Goal: Information Seeking & Learning: Learn about a topic

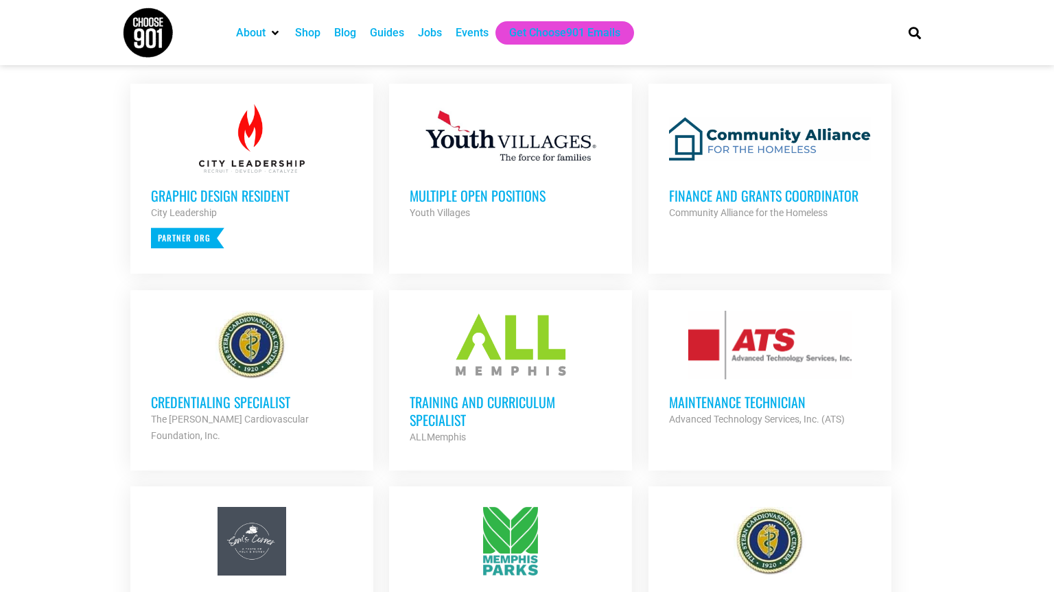
scroll to position [484, 0]
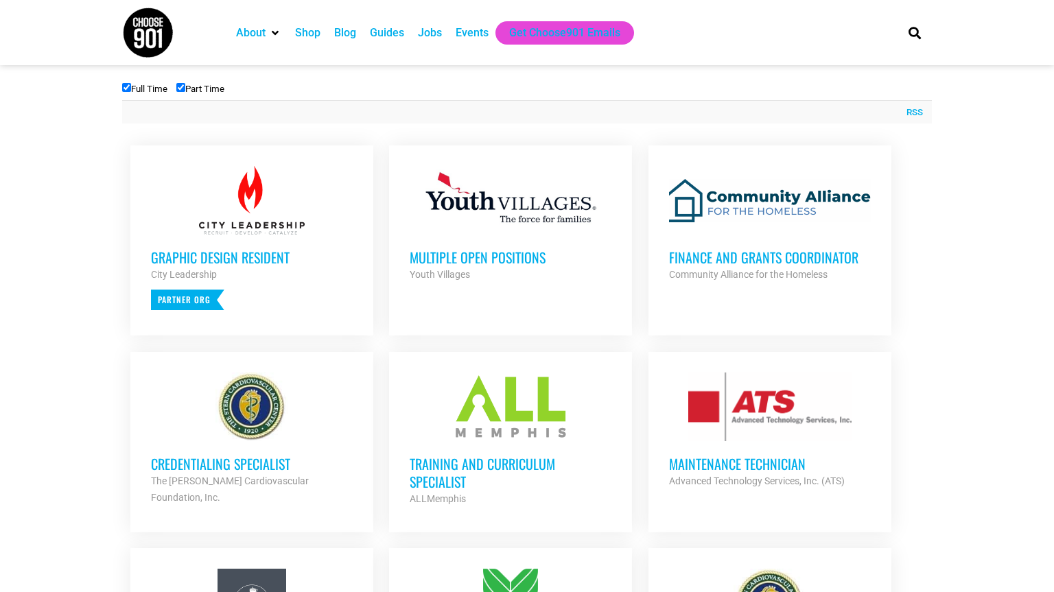
click at [825, 261] on h3 "Finance and Grants Coordinator" at bounding box center [770, 257] width 202 height 18
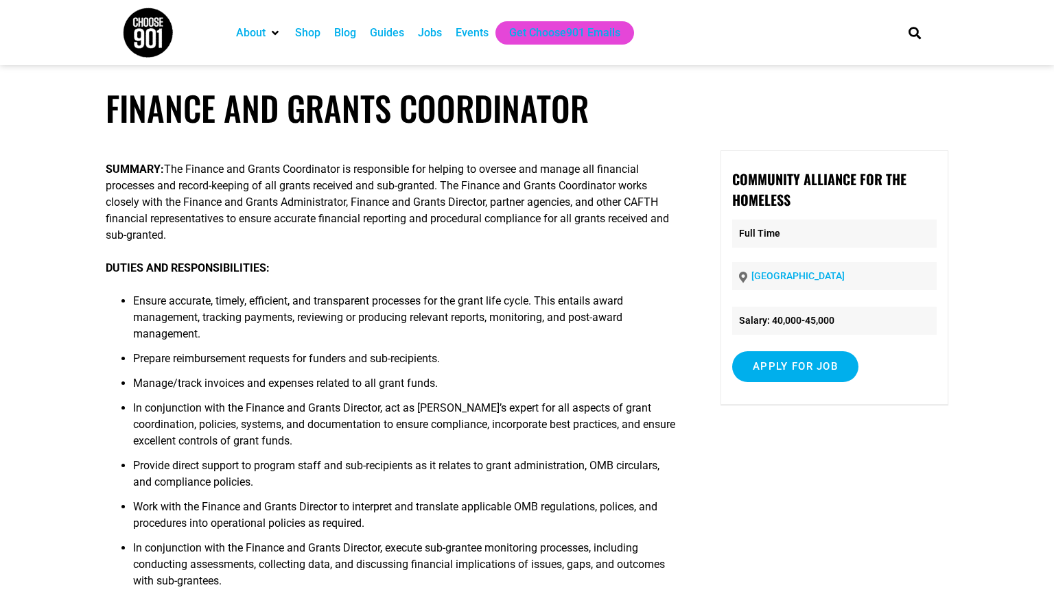
click at [551, 331] on li "Ensure accurate, timely, efficient, and transparent processes for the grant lif…" at bounding box center [405, 322] width 545 height 58
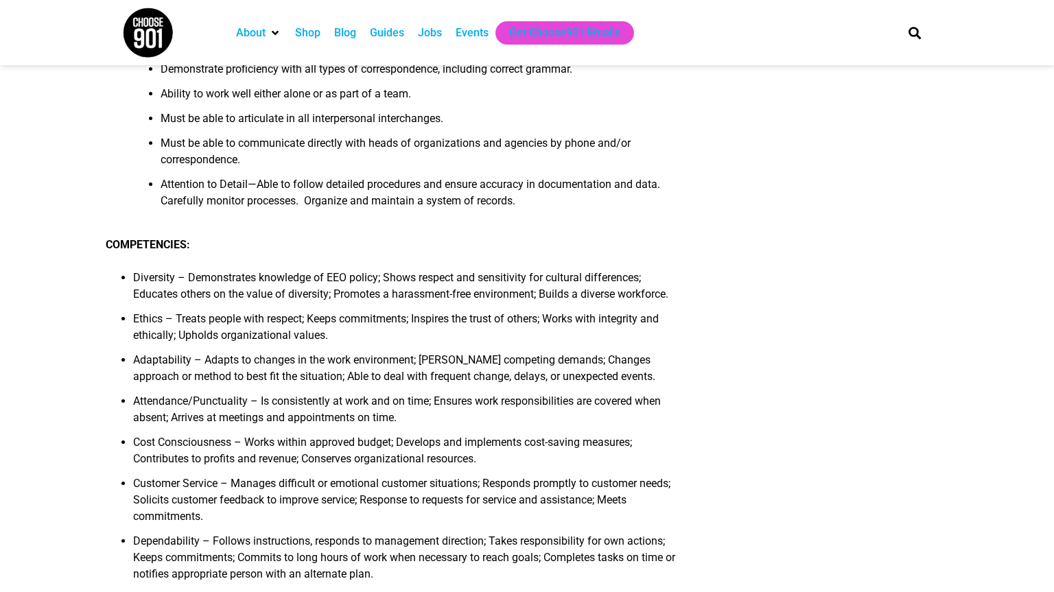
scroll to position [1015, 0]
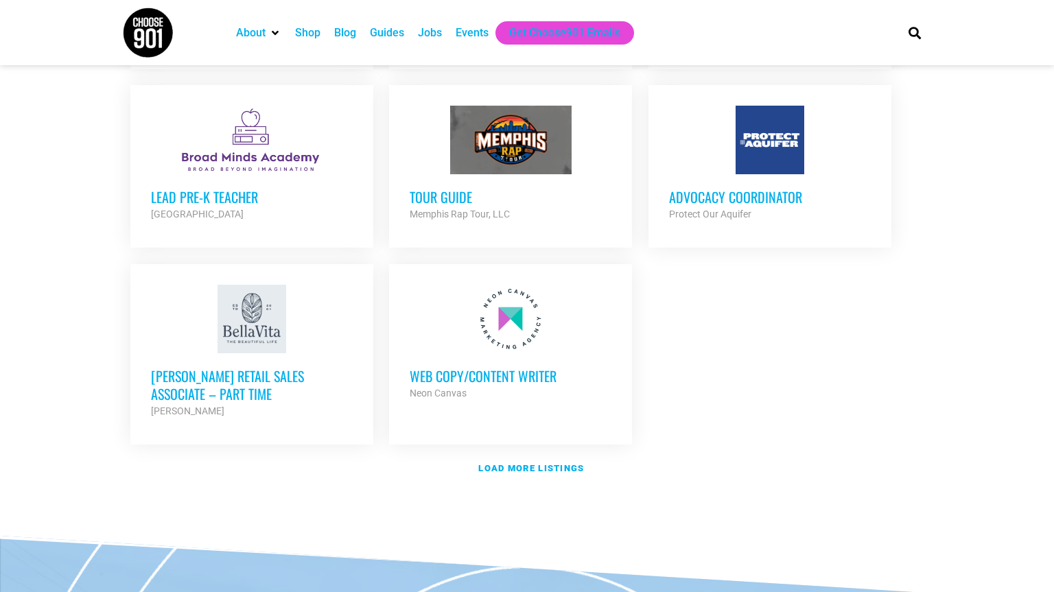
scroll to position [1676, 0]
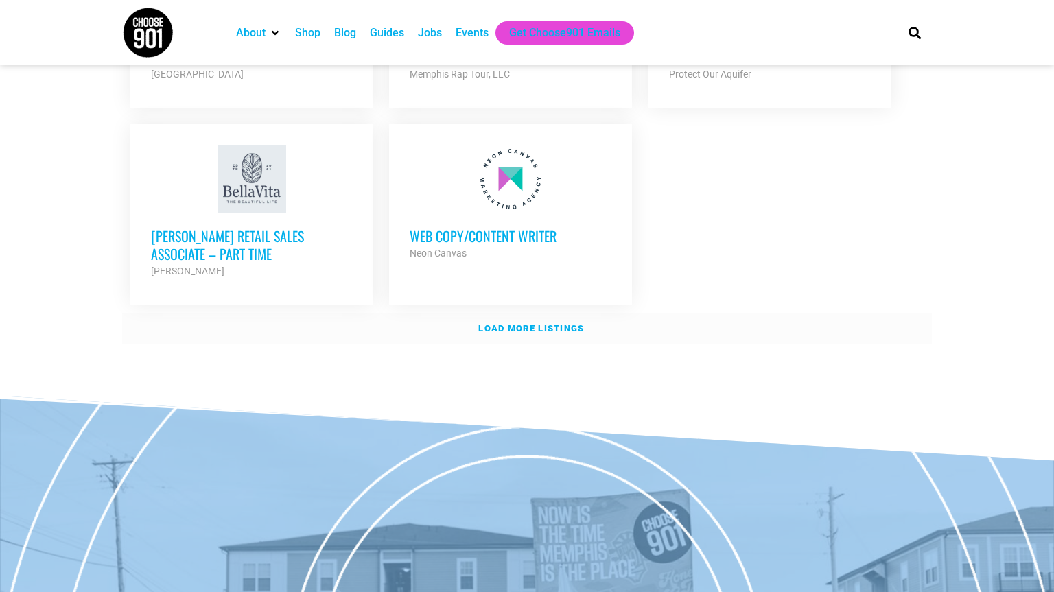
click at [554, 313] on link "Load more listings" at bounding box center [527, 329] width 810 height 32
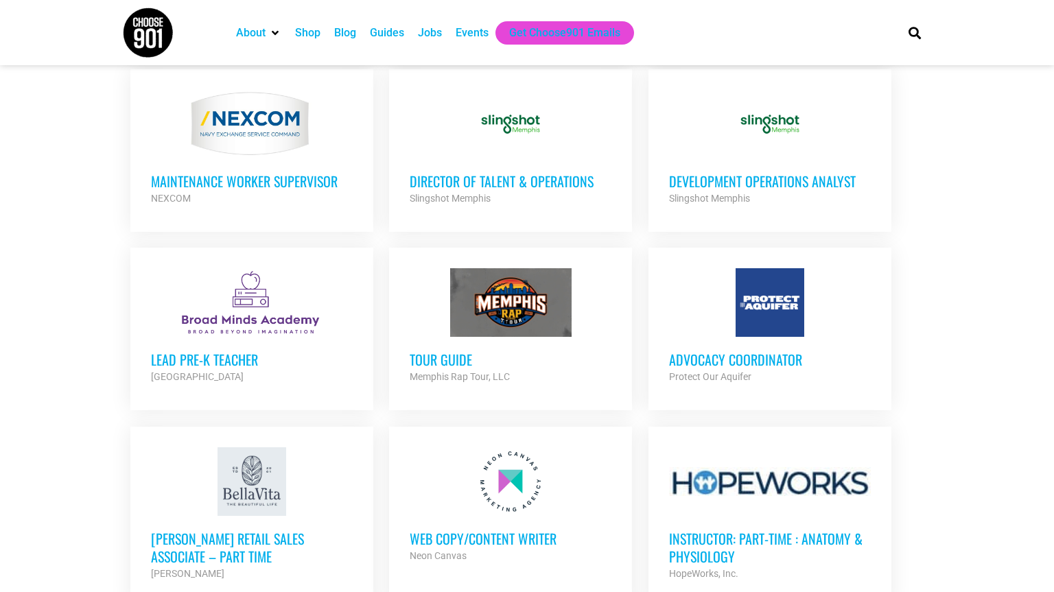
scroll to position [1366, 0]
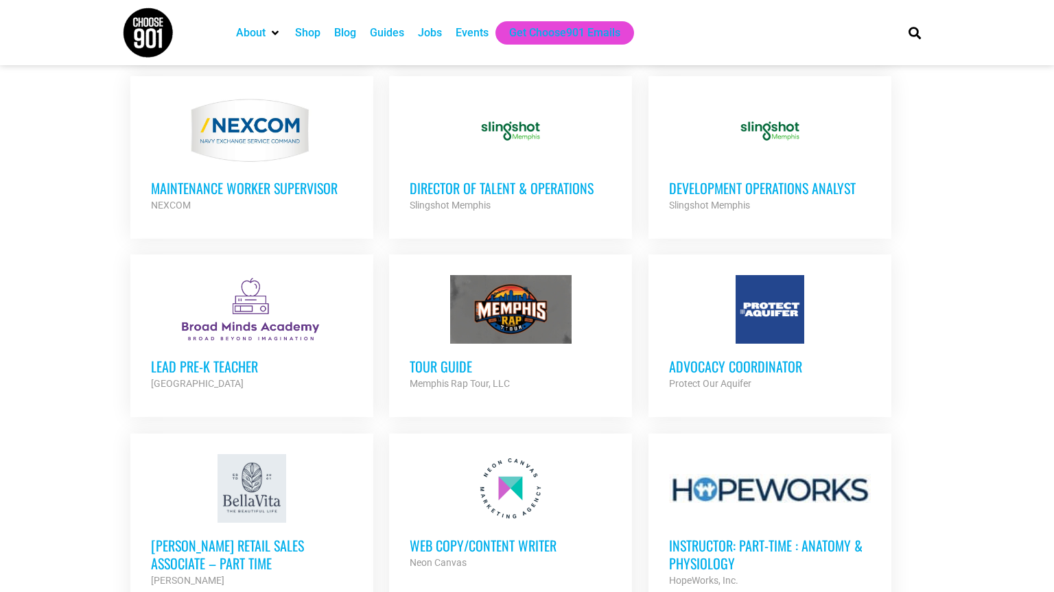
click at [755, 357] on h3 "Advocacy Coordinator" at bounding box center [770, 366] width 202 height 18
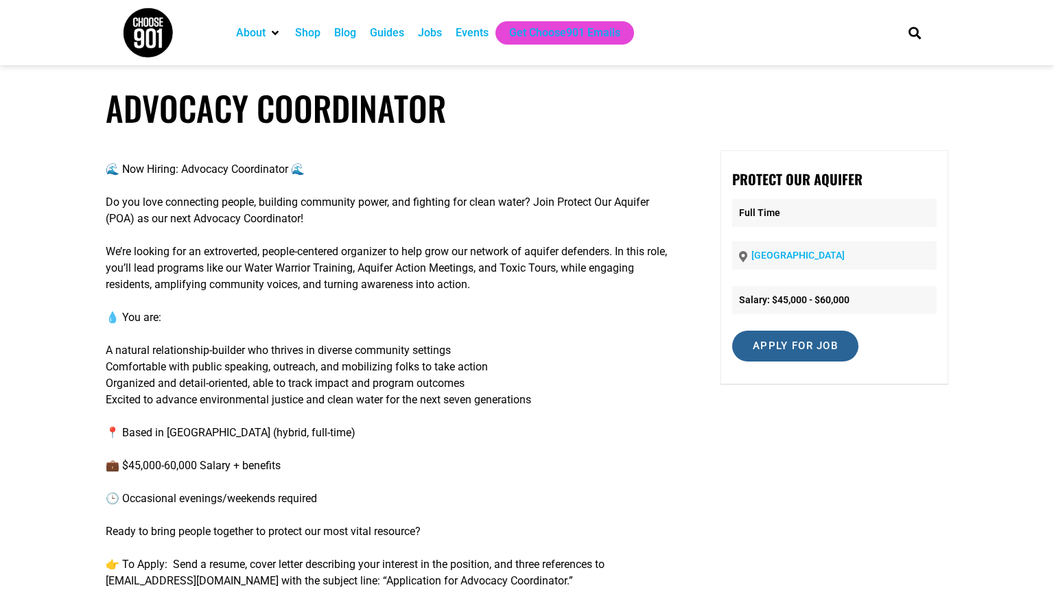
click at [801, 344] on input "Apply for job" at bounding box center [795, 346] width 126 height 31
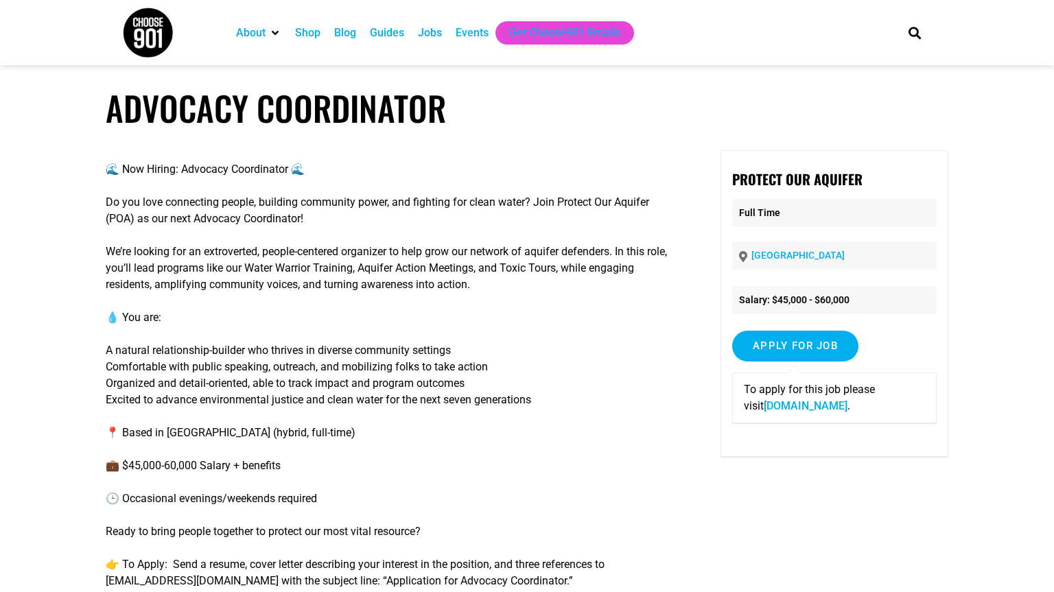
click at [786, 410] on link "drive.google.com" at bounding box center [806, 405] width 84 height 13
